Goal: Information Seeking & Learning: Learn about a topic

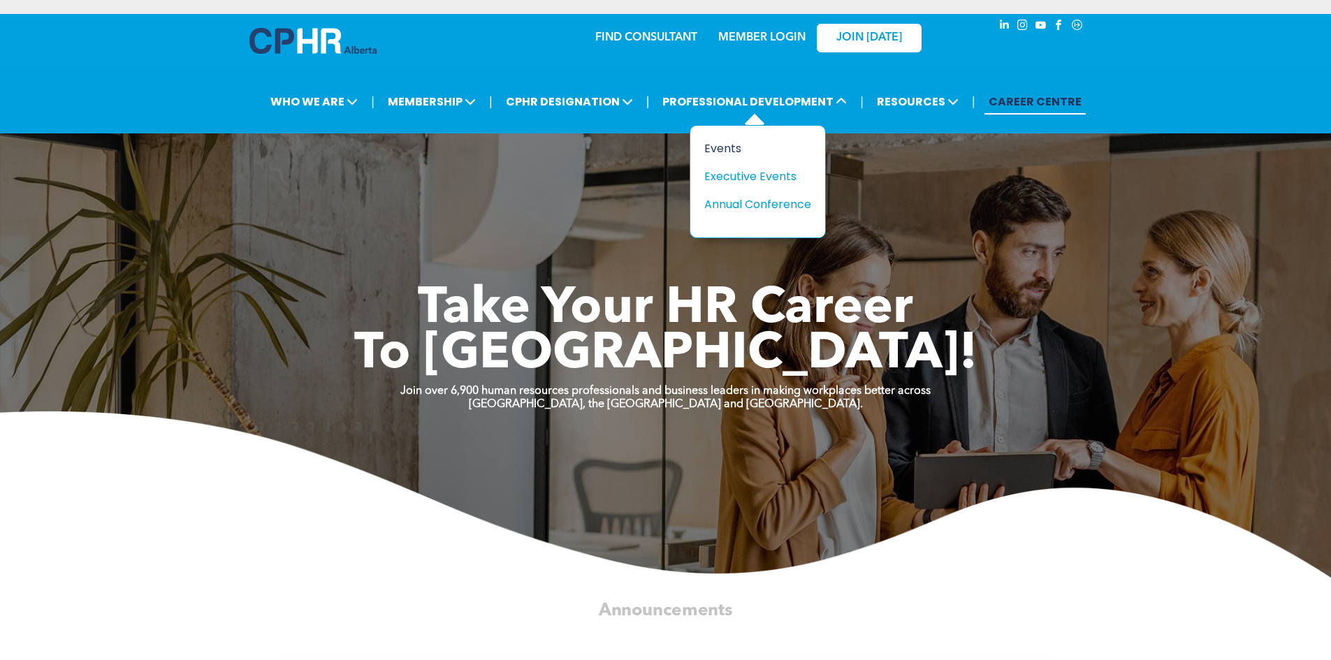
click at [747, 155] on div "Events" at bounding box center [752, 148] width 96 height 17
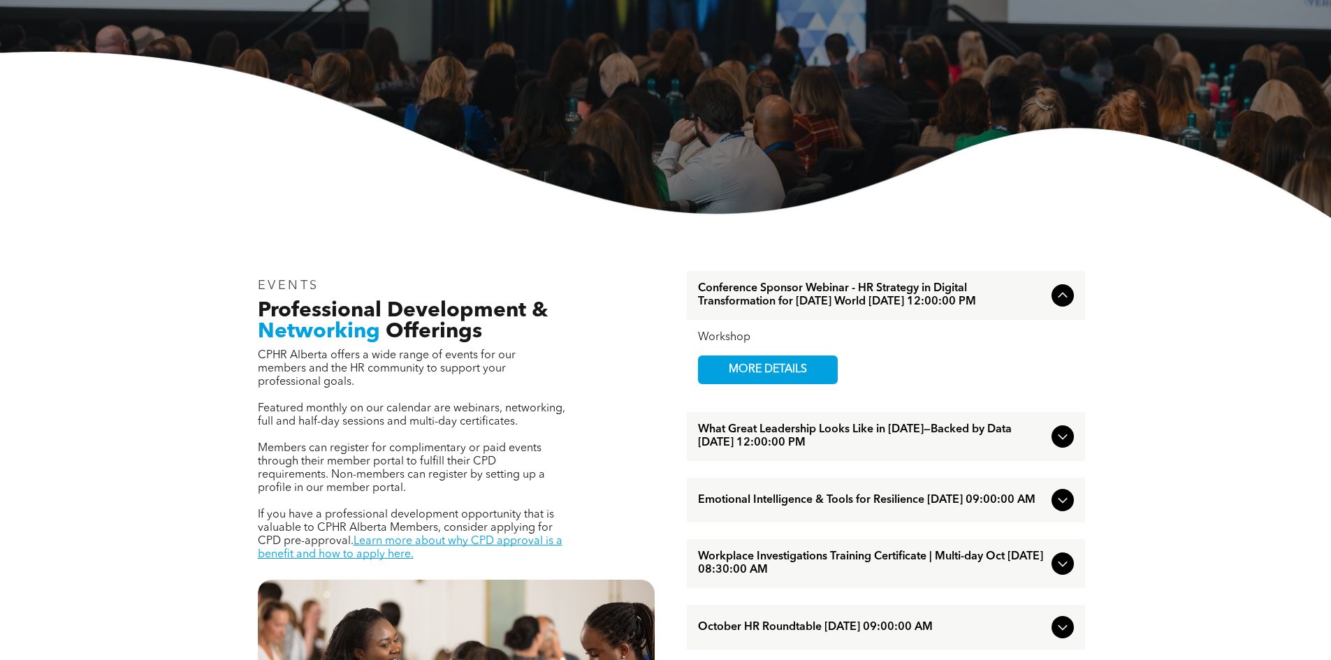
scroll to position [279, 0]
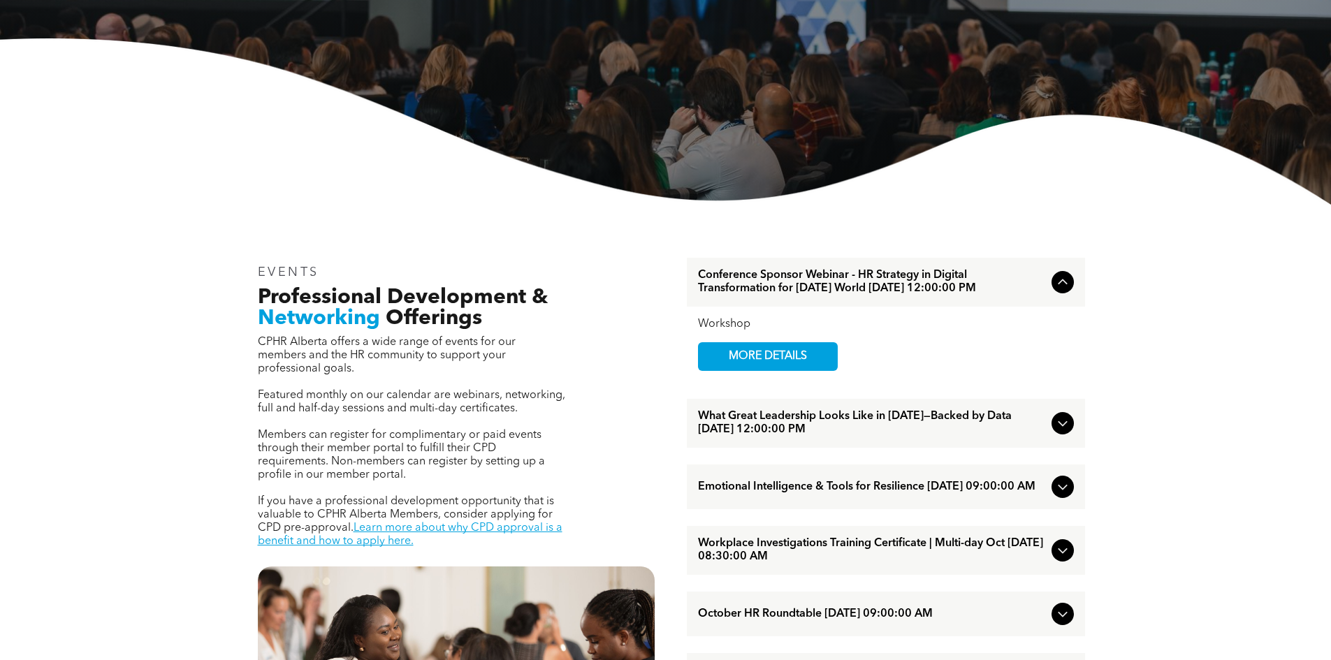
click at [823, 296] on span "Conference Sponsor Webinar - HR Strategy in Digital Transformation for Today’s …" at bounding box center [872, 282] width 348 height 27
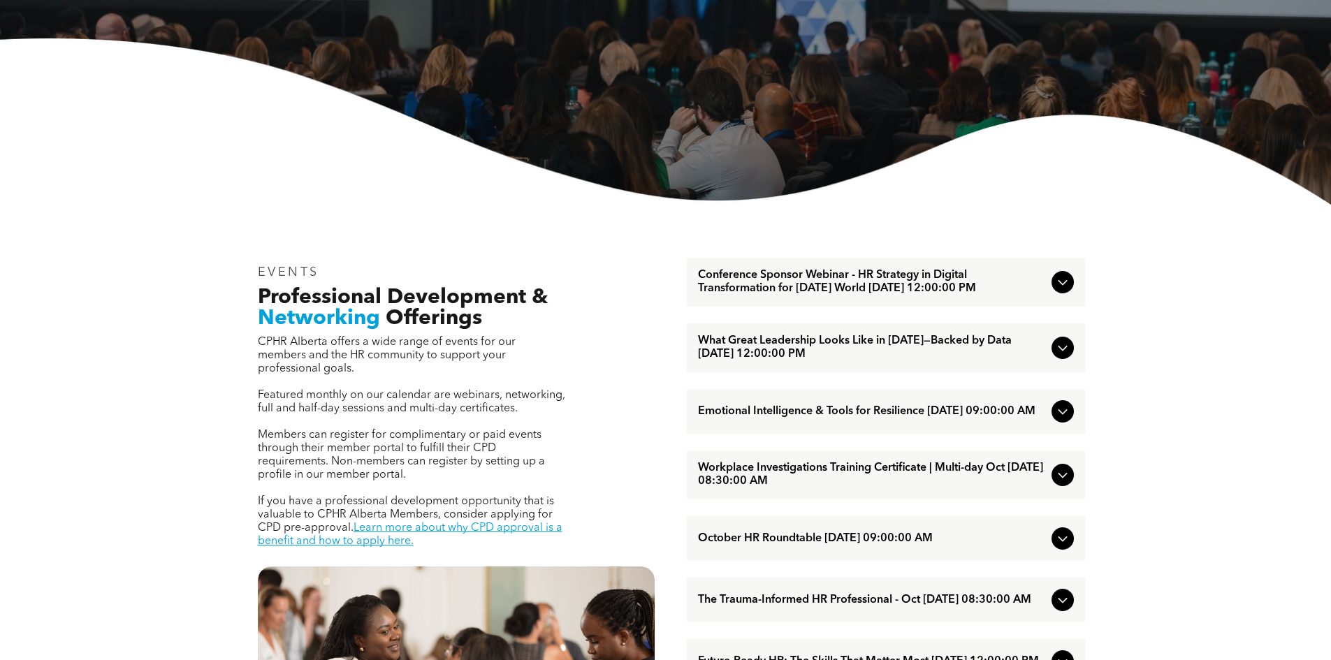
click at [823, 296] on span "Conference Sponsor Webinar - HR Strategy in Digital Transformation for Today’s …" at bounding box center [872, 282] width 348 height 27
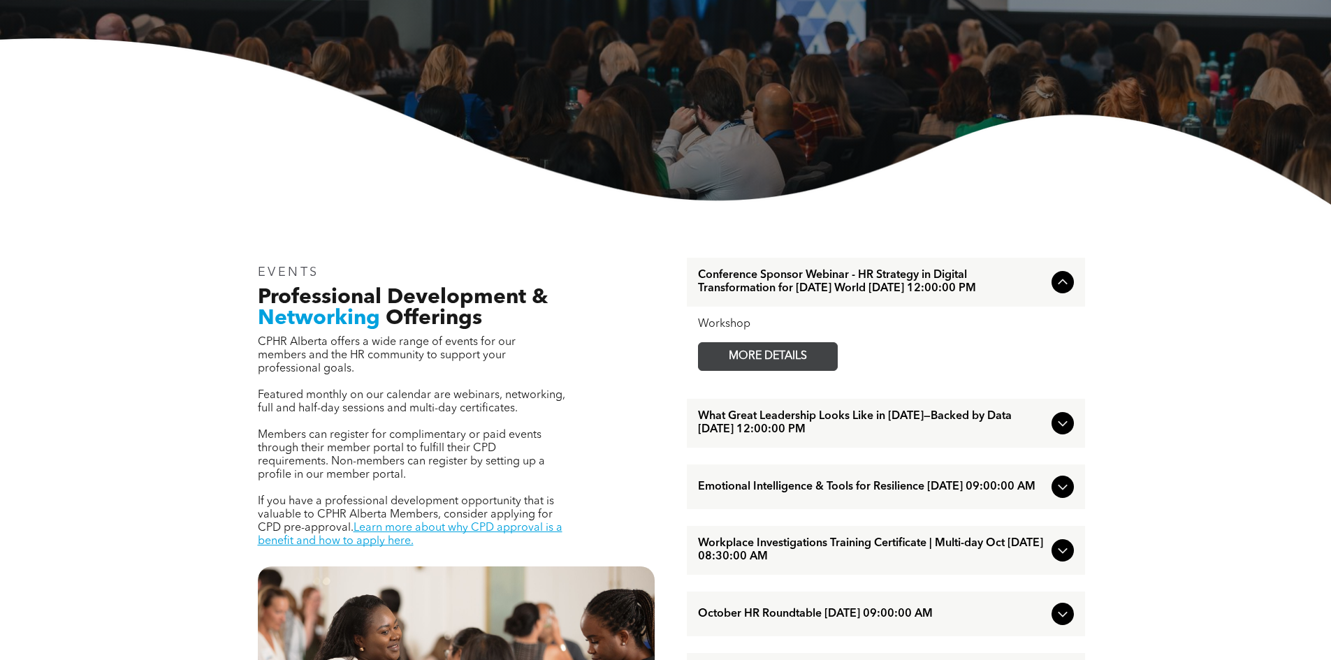
click at [781, 370] on span "MORE DETAILS" at bounding box center [768, 356] width 110 height 27
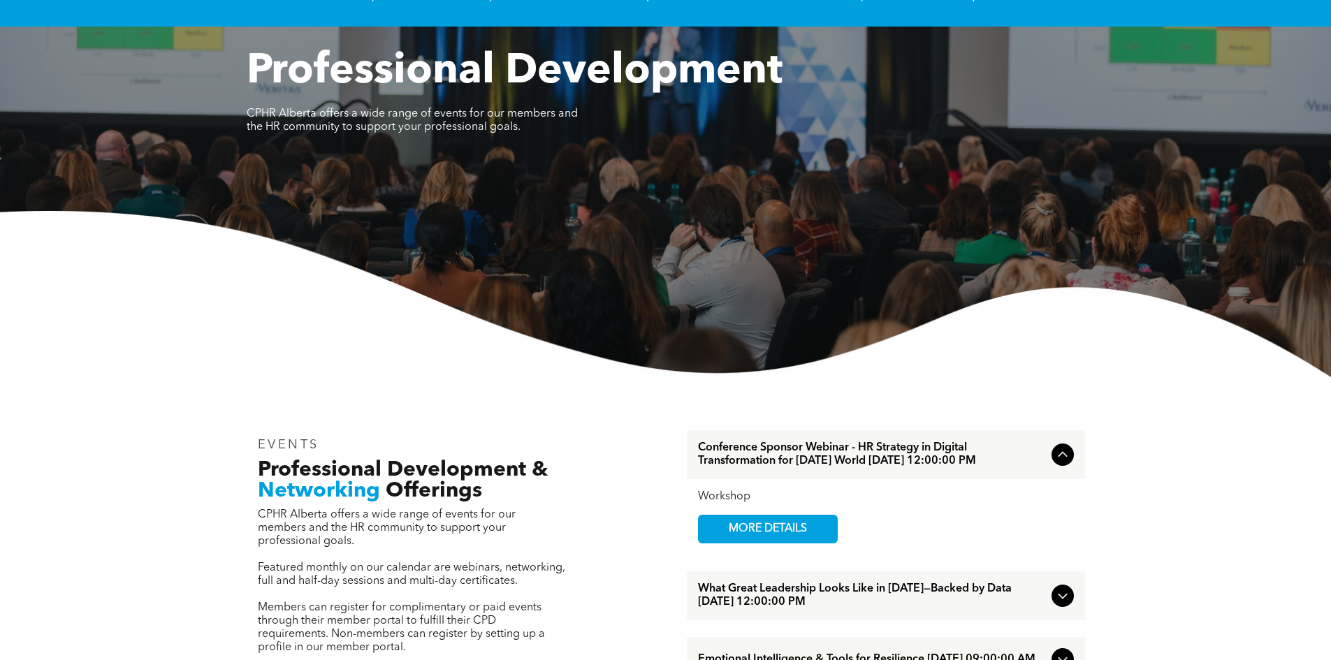
scroll to position [0, 0]
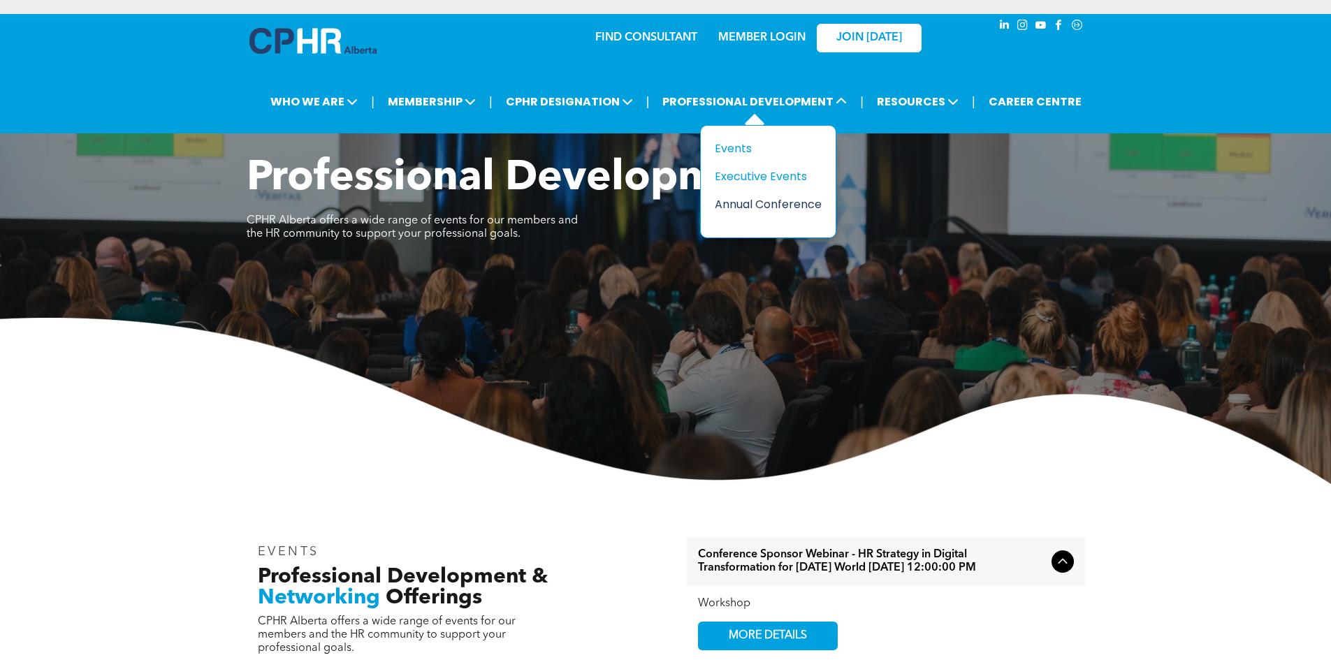
click at [745, 203] on div "Annual Conference" at bounding box center [763, 204] width 96 height 17
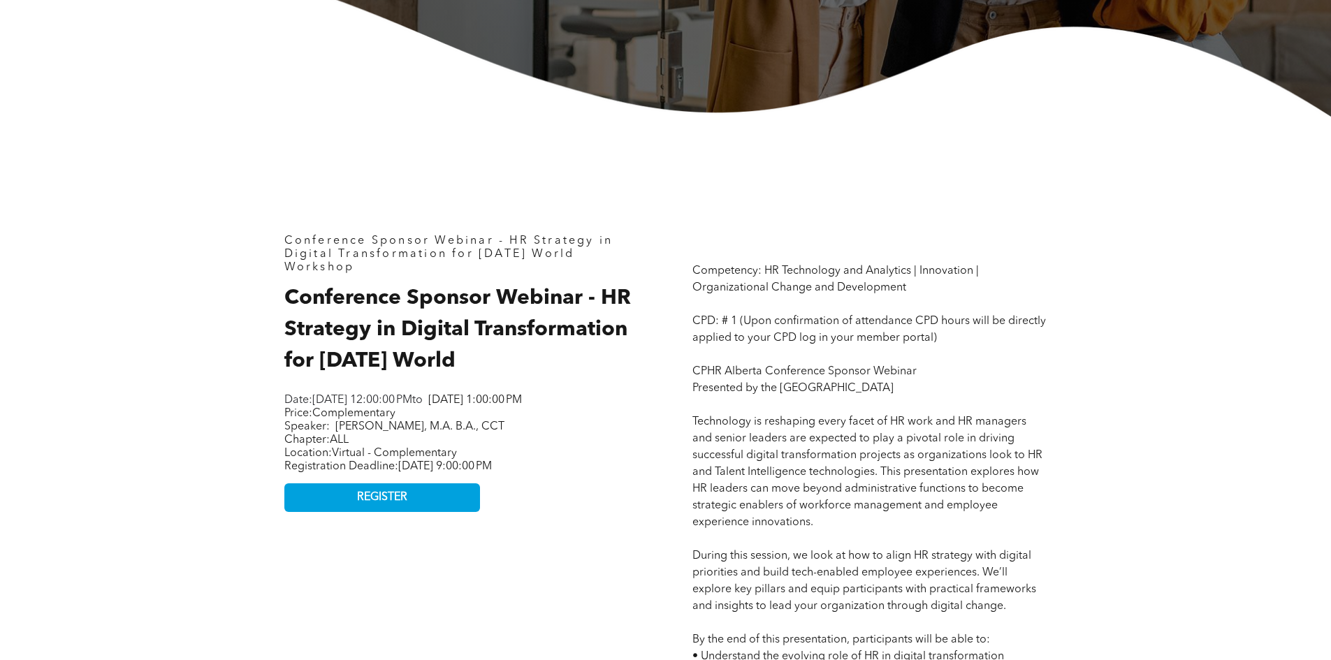
scroll to position [489, 0]
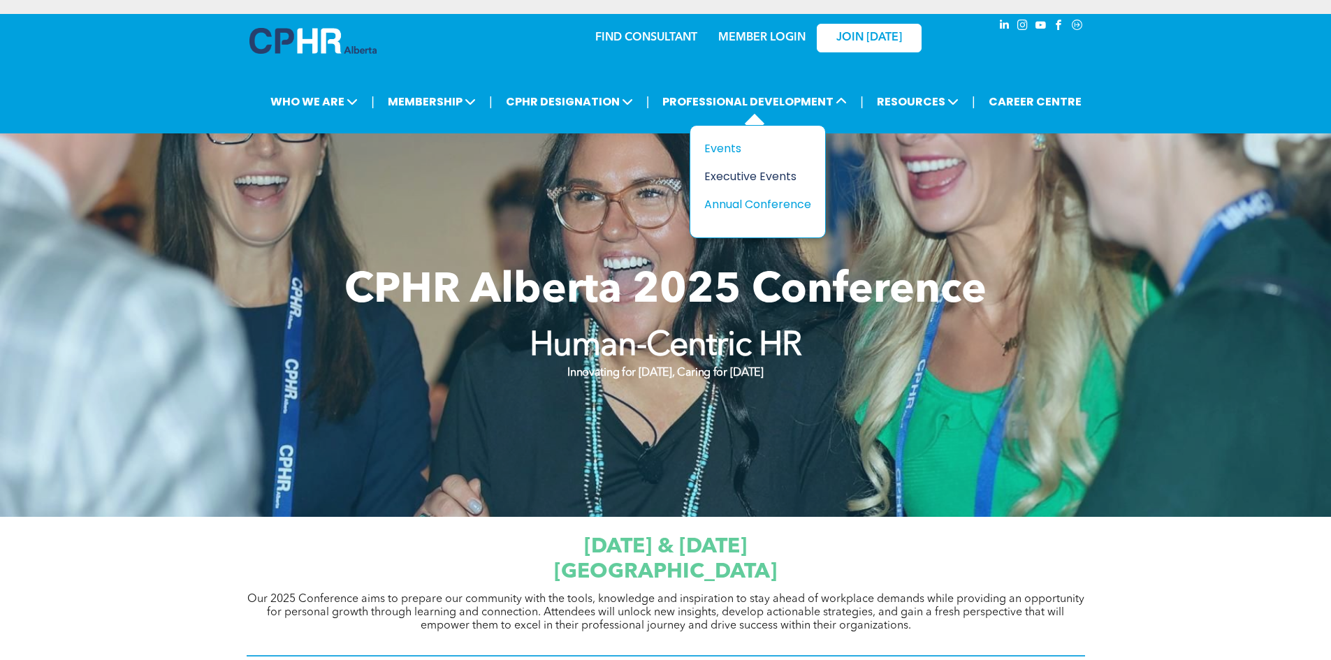
click at [755, 170] on div "Executive Events" at bounding box center [752, 176] width 96 height 17
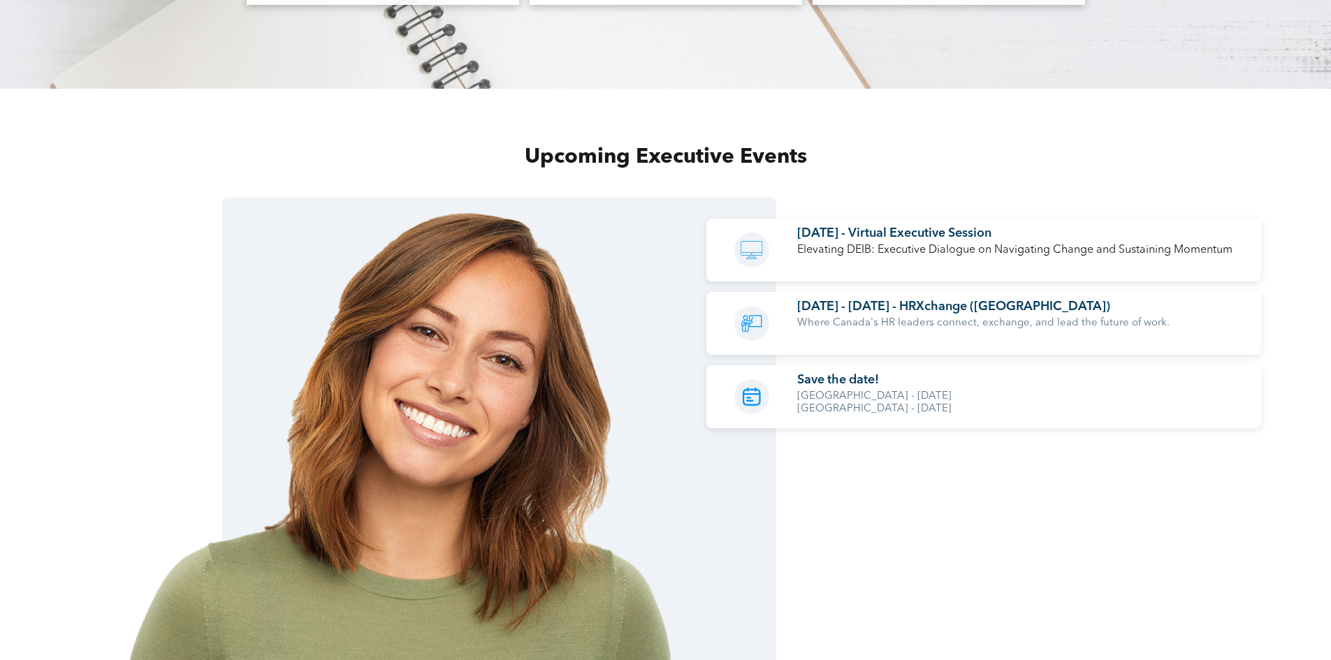
scroll to position [1349, 0]
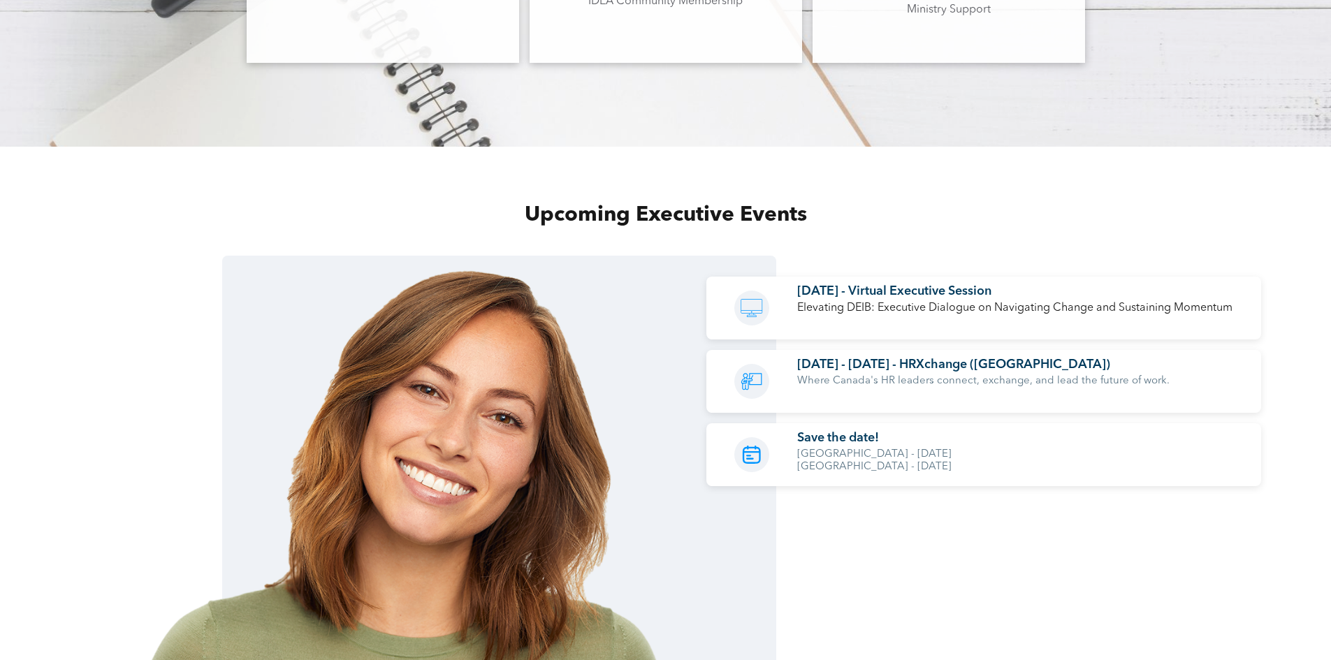
click at [852, 363] on span "[DATE] - [DATE] - HRXchange ([GEOGRAPHIC_DATA])" at bounding box center [953, 364] width 313 height 13
click at [746, 379] on icon "A black and white icon of a man giving a presentation." at bounding box center [751, 381] width 27 height 35
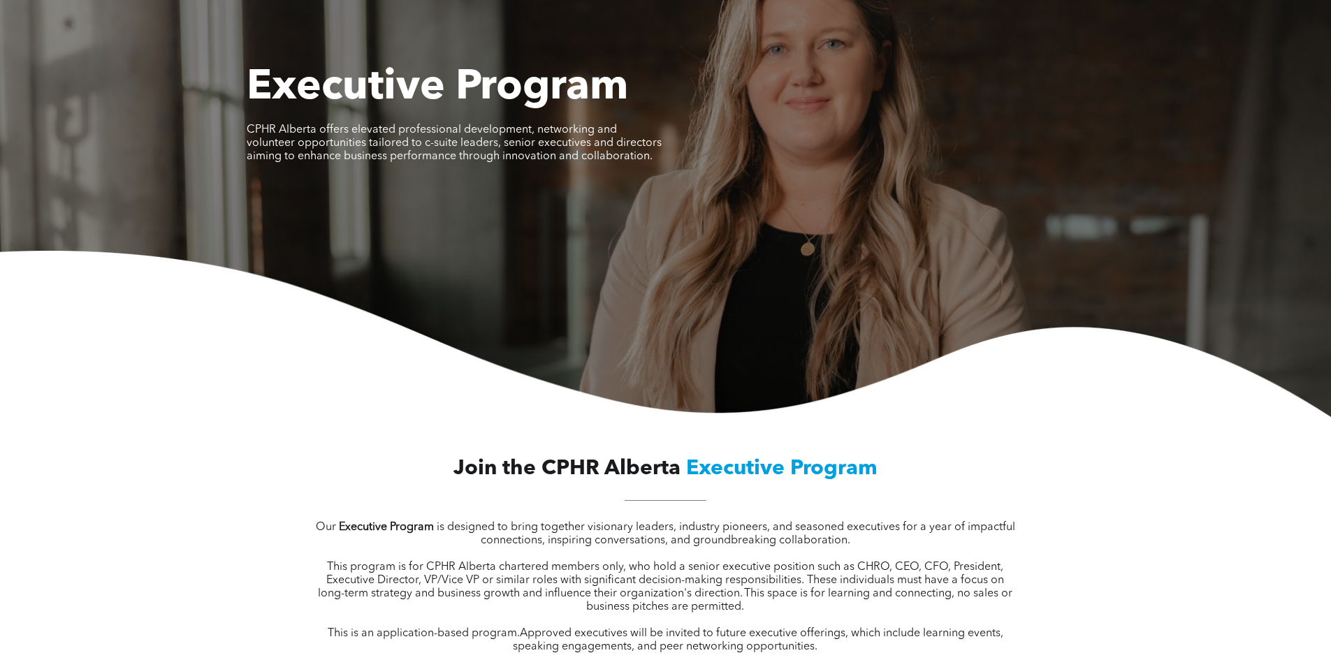
scroll to position [0, 0]
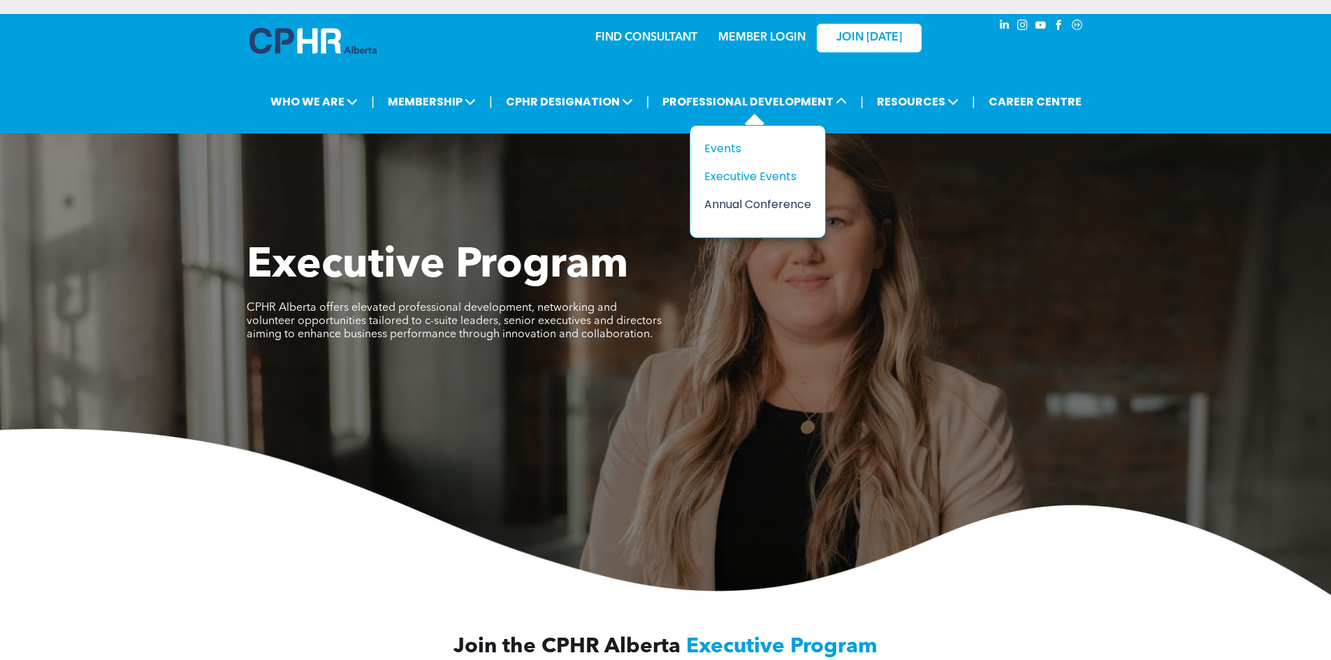
click at [723, 203] on div "Annual Conference" at bounding box center [752, 204] width 96 height 17
